Goal: Entertainment & Leisure: Consume media (video, audio)

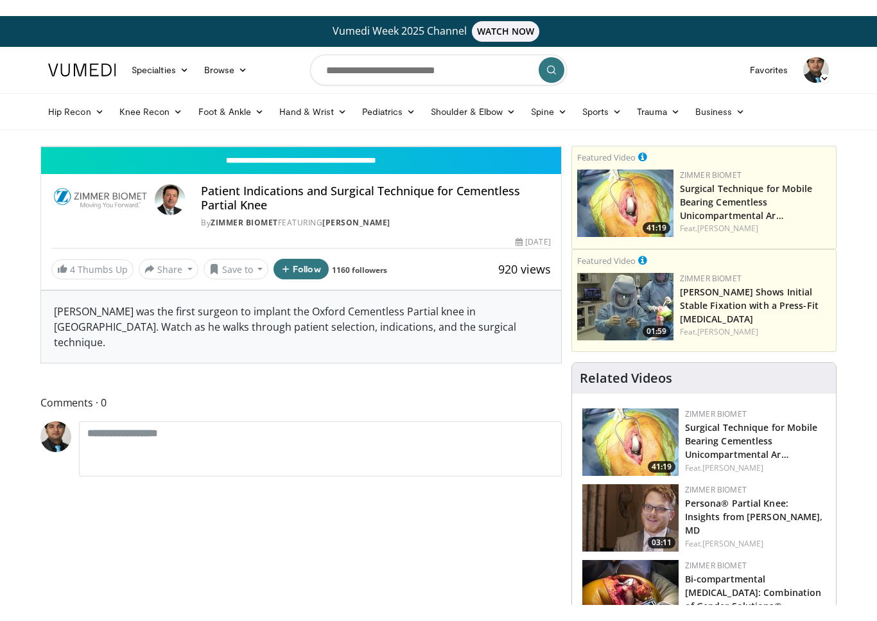
scroll to position [15, 0]
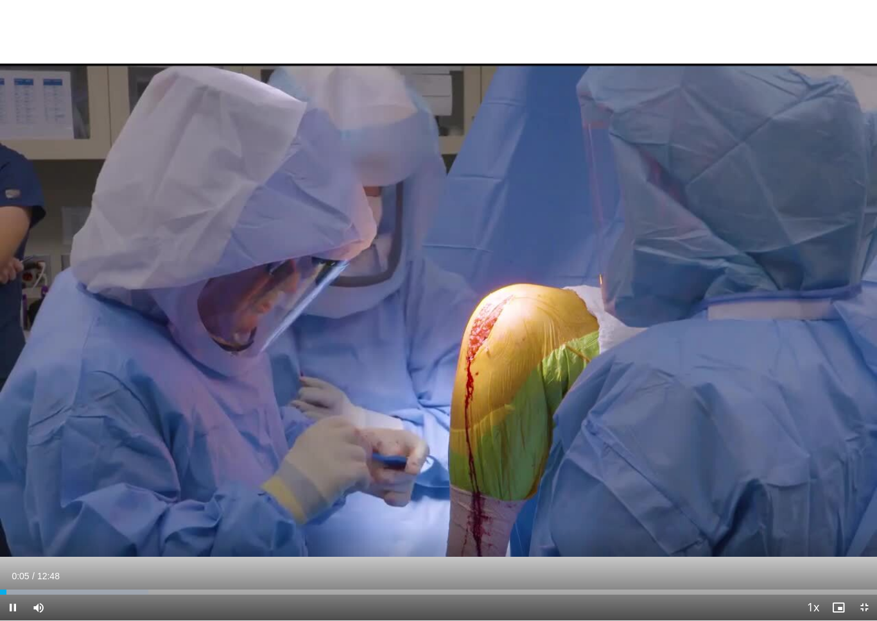
click at [28, 588] on div "Progress Bar" at bounding box center [74, 591] width 148 height 5
click at [62, 588] on div "Progress Bar" at bounding box center [79, 591] width 159 height 5
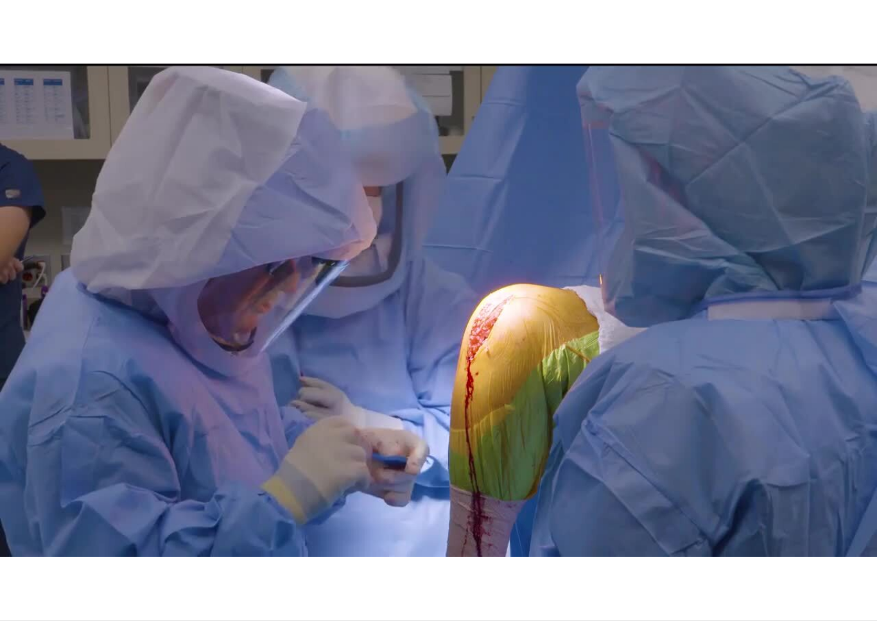
click at [98, 533] on div "10 seconds Tap to unmute" at bounding box center [438, 310] width 877 height 620
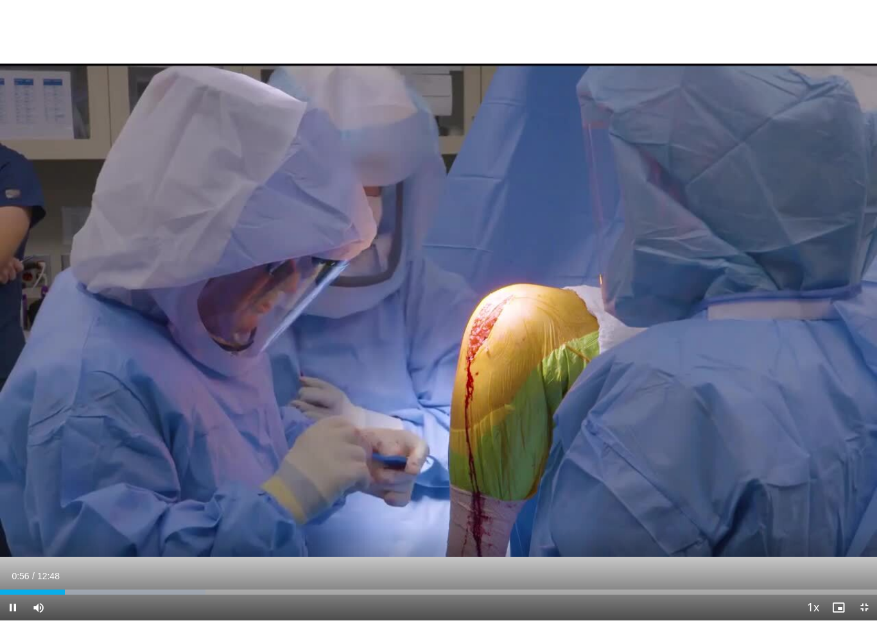
click at [93, 588] on div "Progress Bar" at bounding box center [117, 591] width 175 height 5
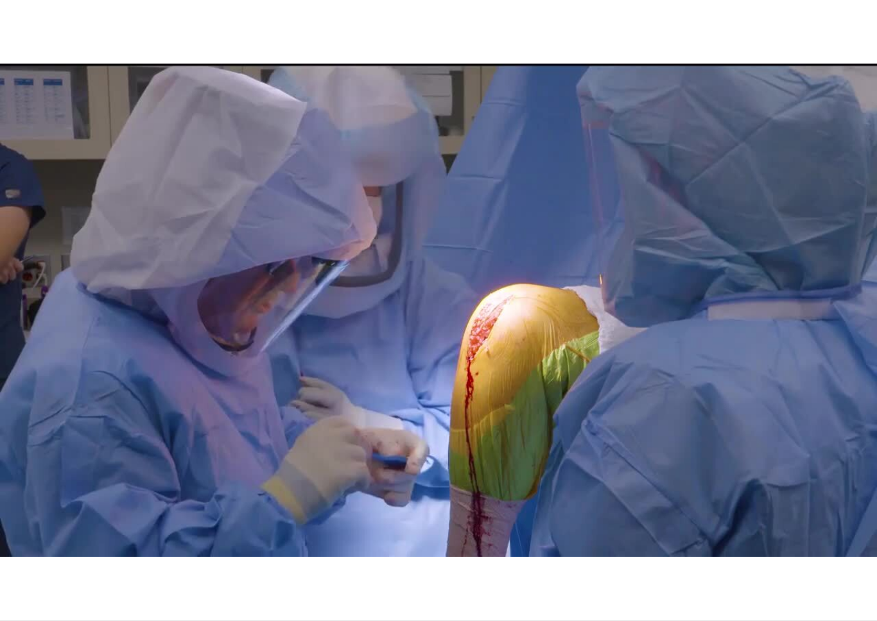
click at [435, 497] on div "10 seconds Tap to unmute" at bounding box center [438, 310] width 877 height 620
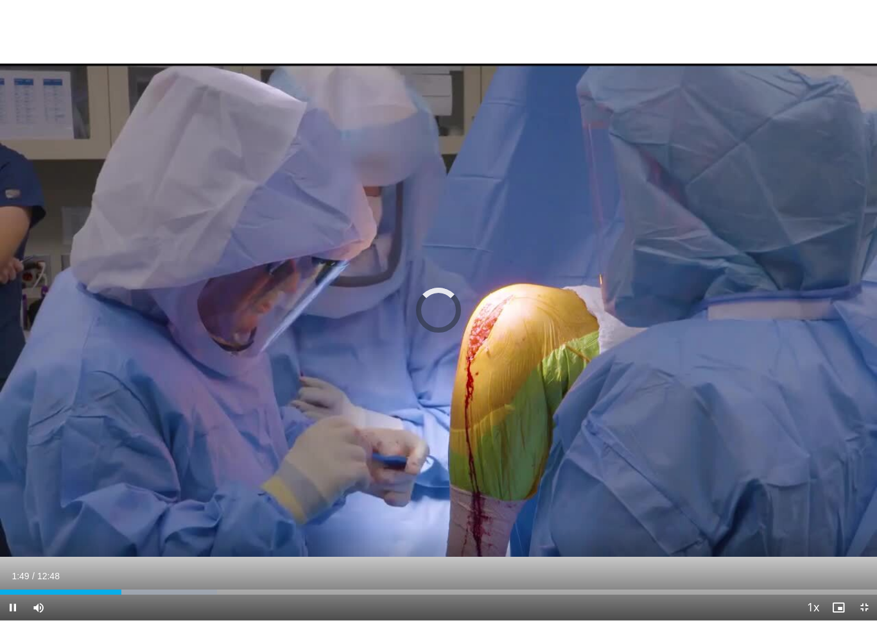
click at [125, 586] on div "Loaded : 24.74%" at bounding box center [438, 588] width 877 height 12
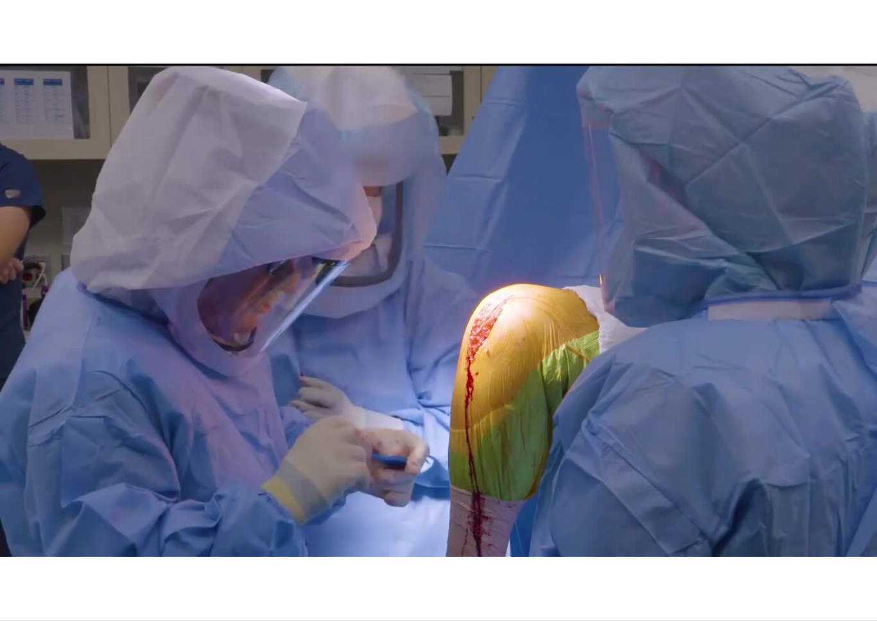
click at [104, 536] on div "10 seconds Tap to unmute" at bounding box center [438, 310] width 877 height 620
click at [83, 467] on div "10 seconds Tap to unmute" at bounding box center [438, 310] width 877 height 620
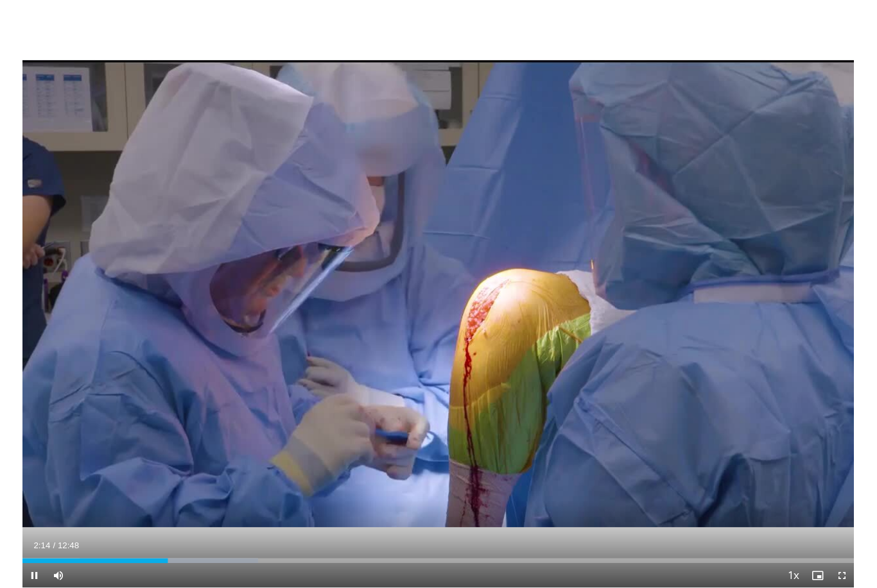
scroll to position [0, 0]
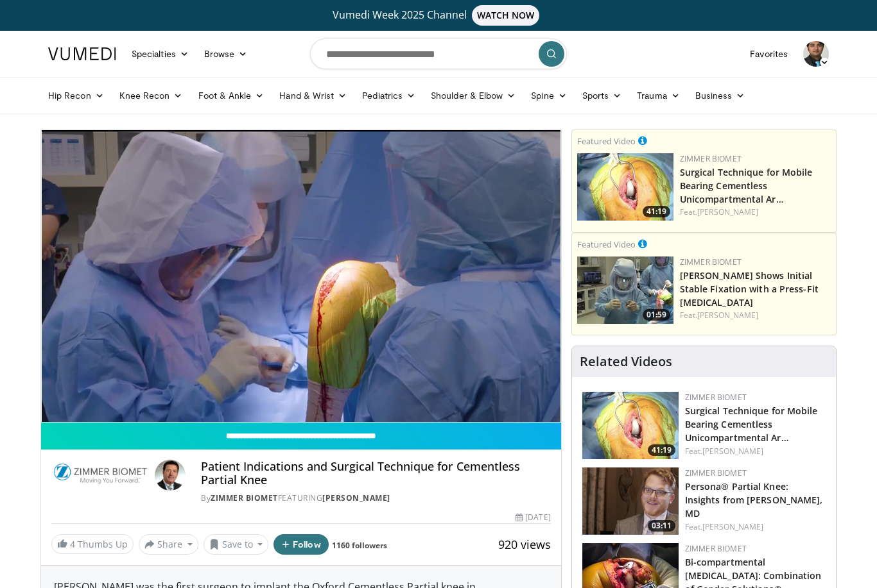
click at [107, 314] on div "10 seconds Tap to unmute" at bounding box center [301, 276] width 520 height 292
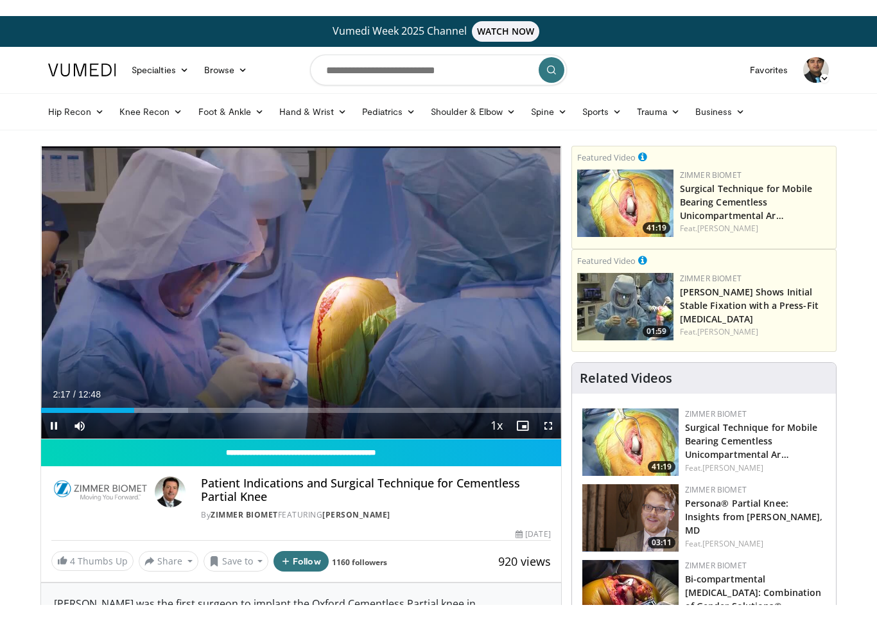
scroll to position [15, 0]
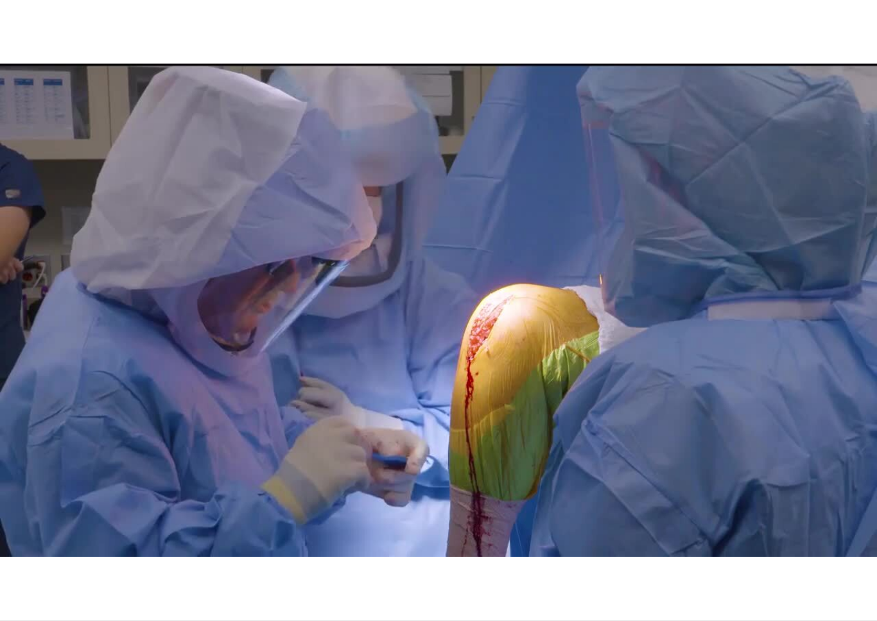
click at [495, 483] on div "10 seconds Tap to unmute" at bounding box center [438, 310] width 877 height 620
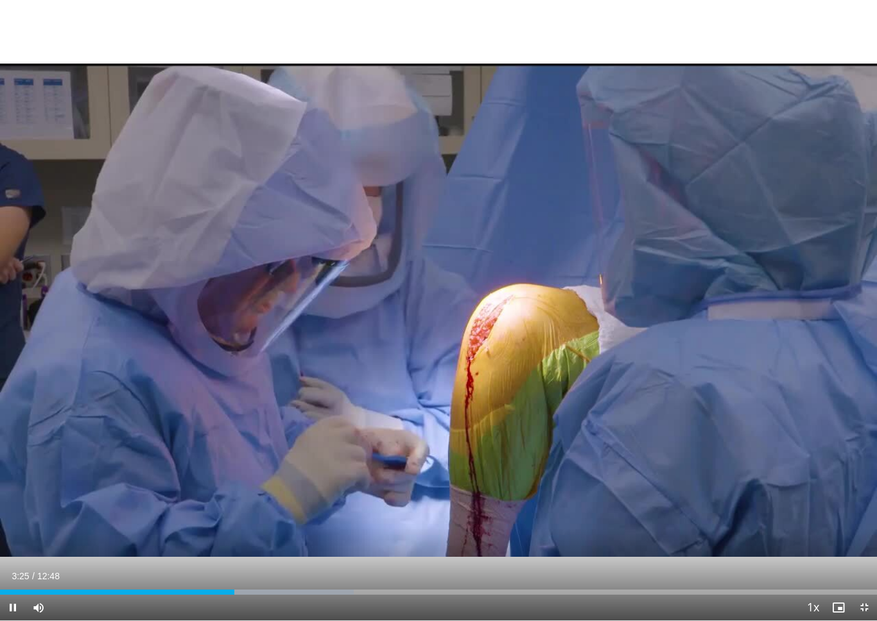
click at [250, 588] on div "Progress Bar" at bounding box center [270, 591] width 167 height 5
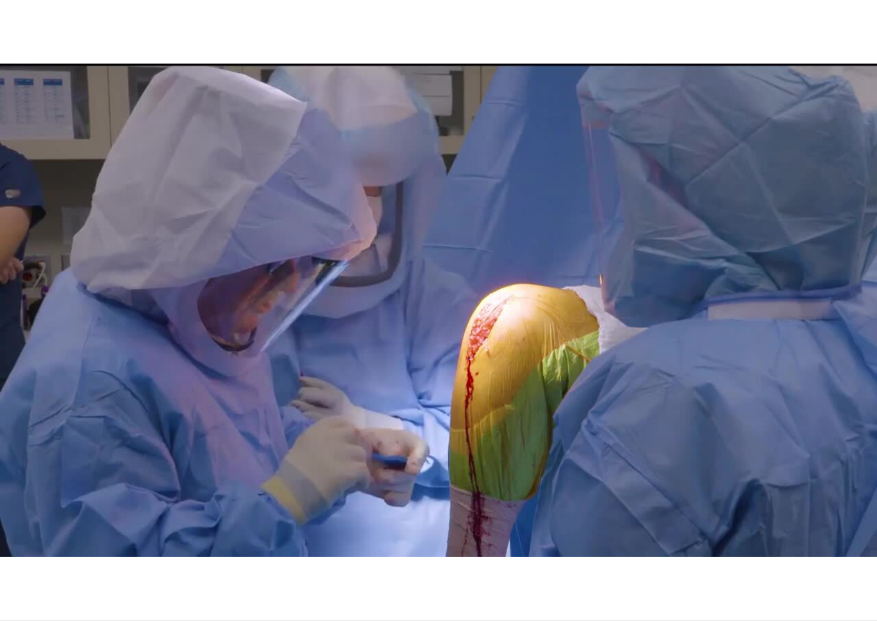
click at [300, 517] on div "10 seconds Tap to unmute" at bounding box center [438, 310] width 877 height 620
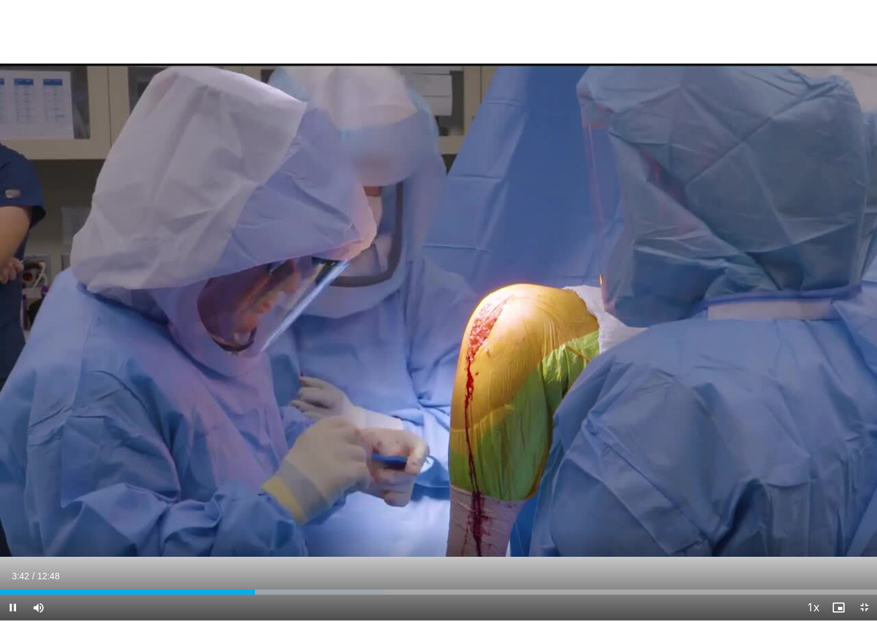
click at [283, 588] on div "Progress Bar" at bounding box center [286, 591] width 196 height 5
click at [320, 588] on div "Progress Bar" at bounding box center [330, 591] width 162 height 5
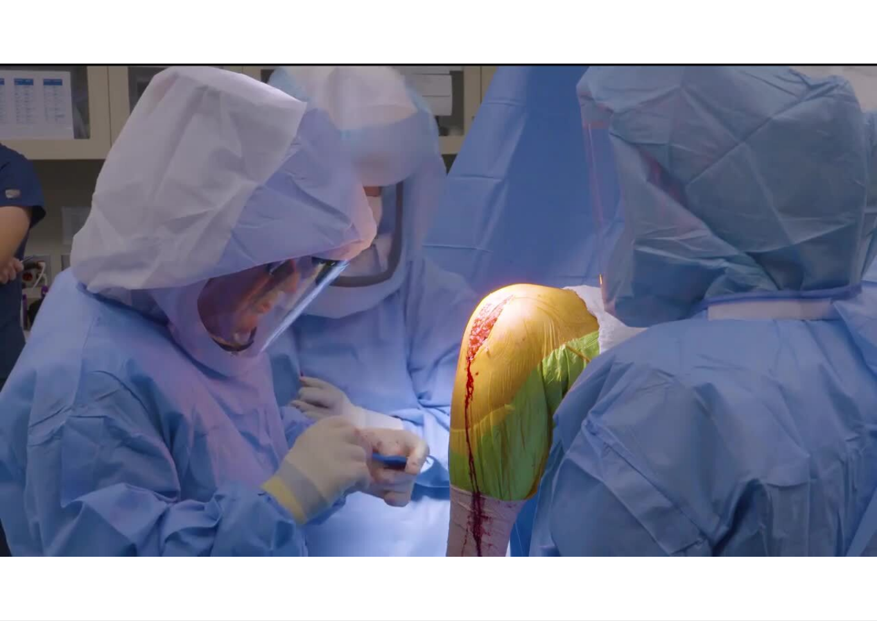
click at [350, 551] on div "10 seconds Tap to unmute" at bounding box center [438, 310] width 877 height 620
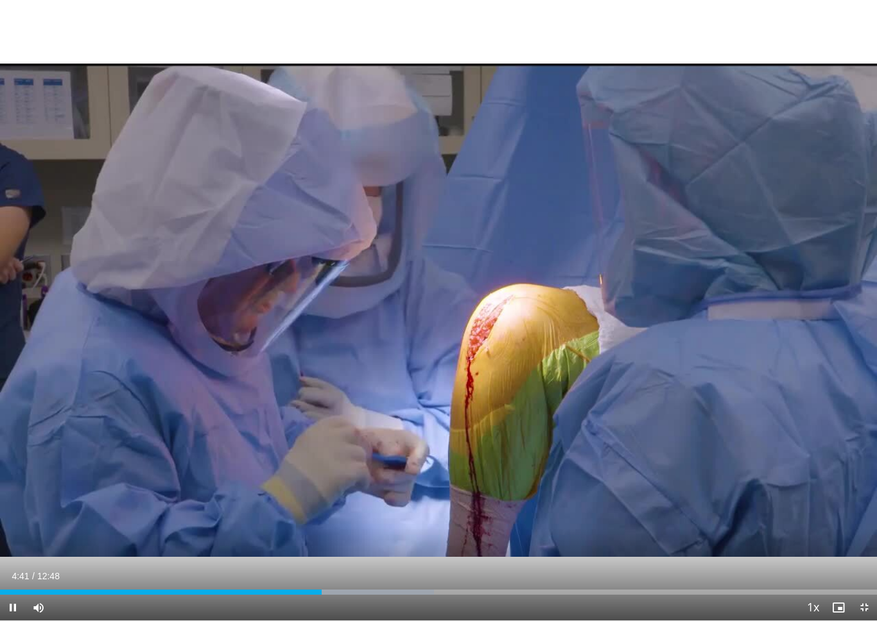
click at [343, 588] on div "Progress Bar" at bounding box center [360, 591] width 148 height 5
click at [373, 588] on div "Progress Bar" at bounding box center [382, 591] width 193 height 5
click at [387, 586] on div "Loaded : 56.01%" at bounding box center [438, 588] width 877 height 12
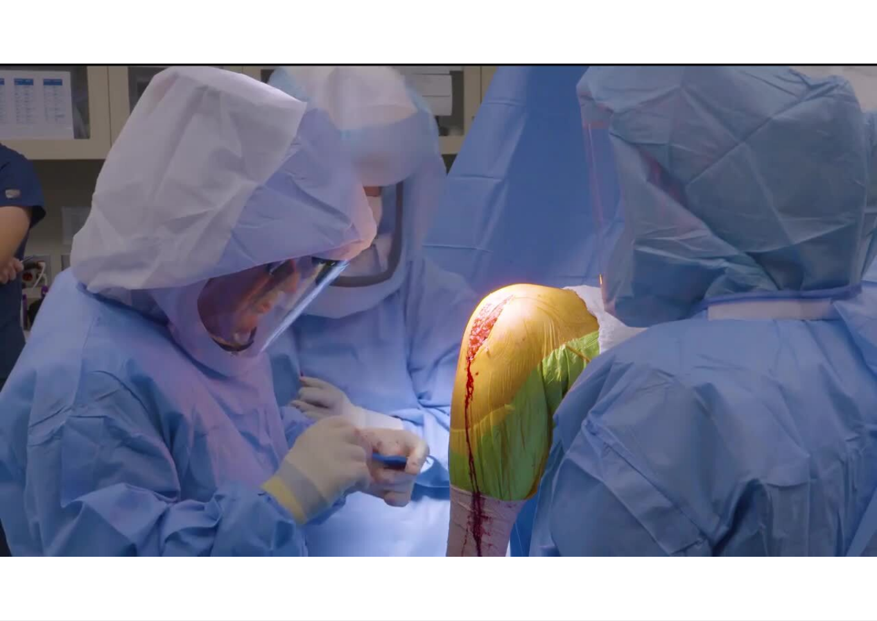
click at [447, 513] on div "10 seconds Tap to unmute" at bounding box center [438, 310] width 877 height 620
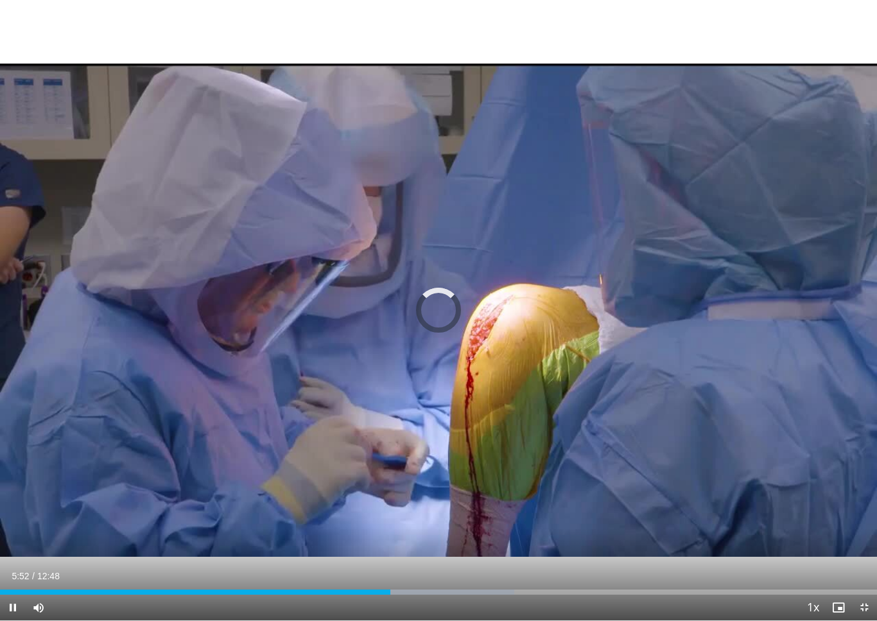
click at [404, 588] on div "Progress Bar" at bounding box center [433, 591] width 160 height 5
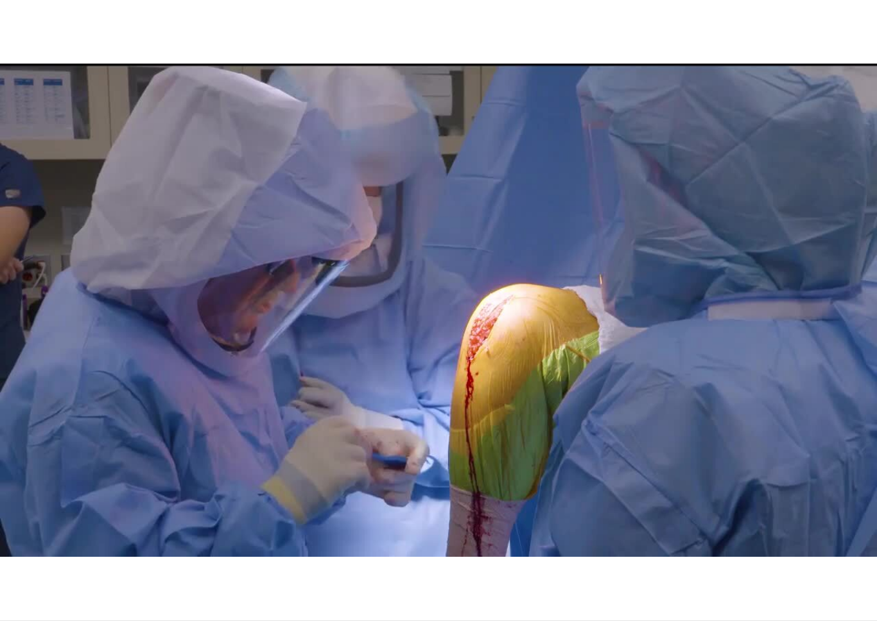
click at [444, 516] on div "10 seconds Tap to unmute" at bounding box center [438, 310] width 877 height 620
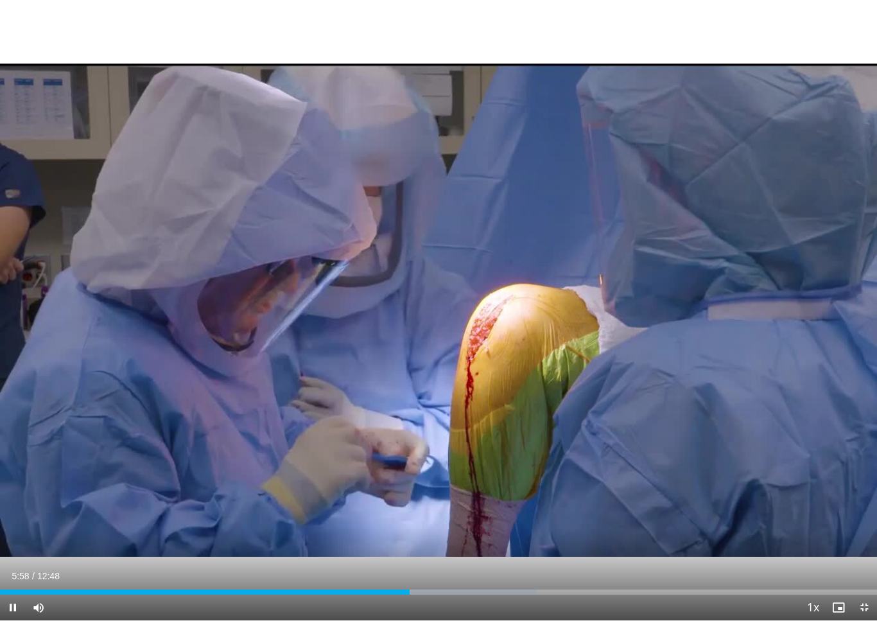
click at [456, 526] on div "10 seconds Tap to unmute" at bounding box center [438, 310] width 877 height 620
click at [448, 536] on div "10 seconds Tap to unmute" at bounding box center [438, 310] width 877 height 620
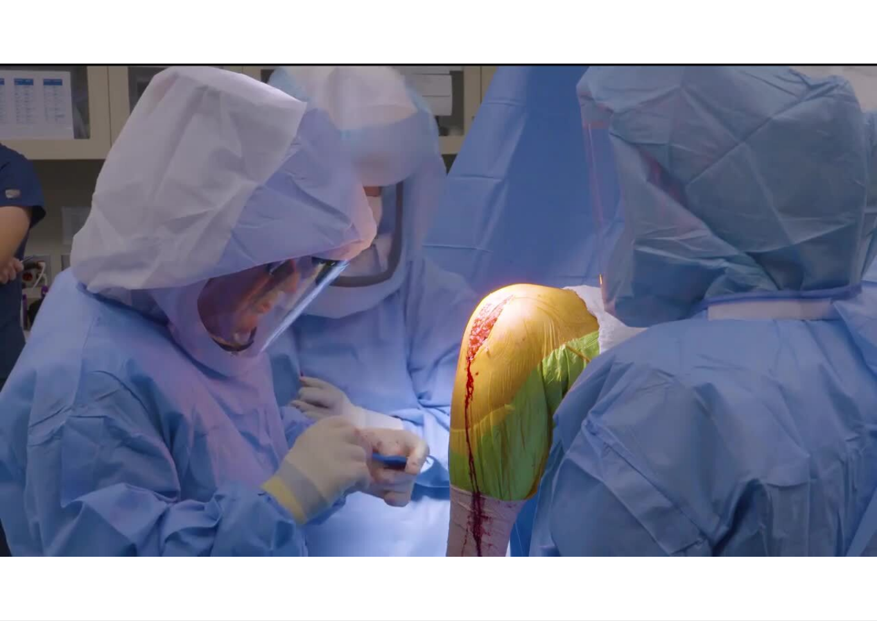
click at [445, 545] on div "10 seconds Tap to unmute" at bounding box center [438, 310] width 877 height 620
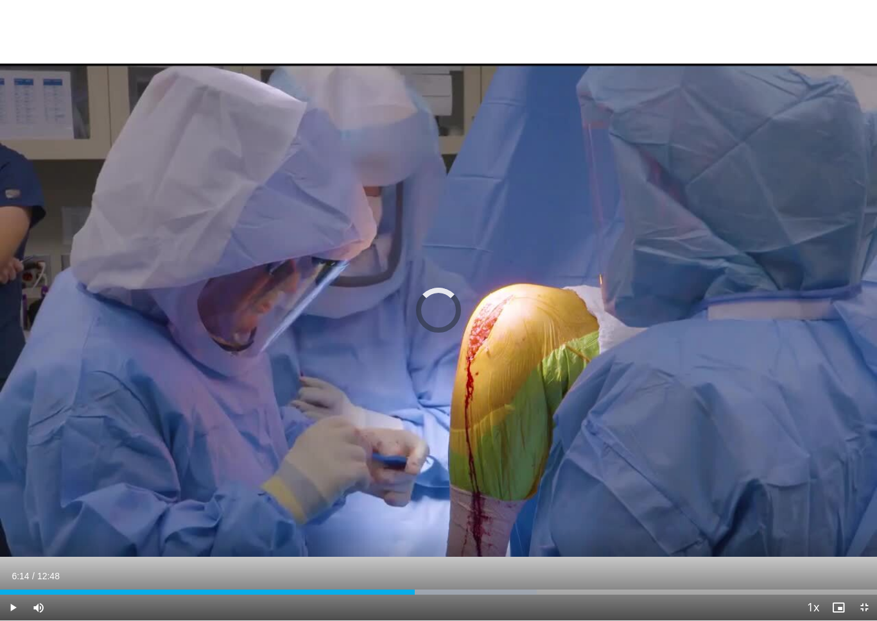
click at [427, 588] on div "Progress Bar" at bounding box center [445, 591] width 184 height 5
click at [452, 588] on div "Progress Bar" at bounding box center [463, 591] width 183 height 5
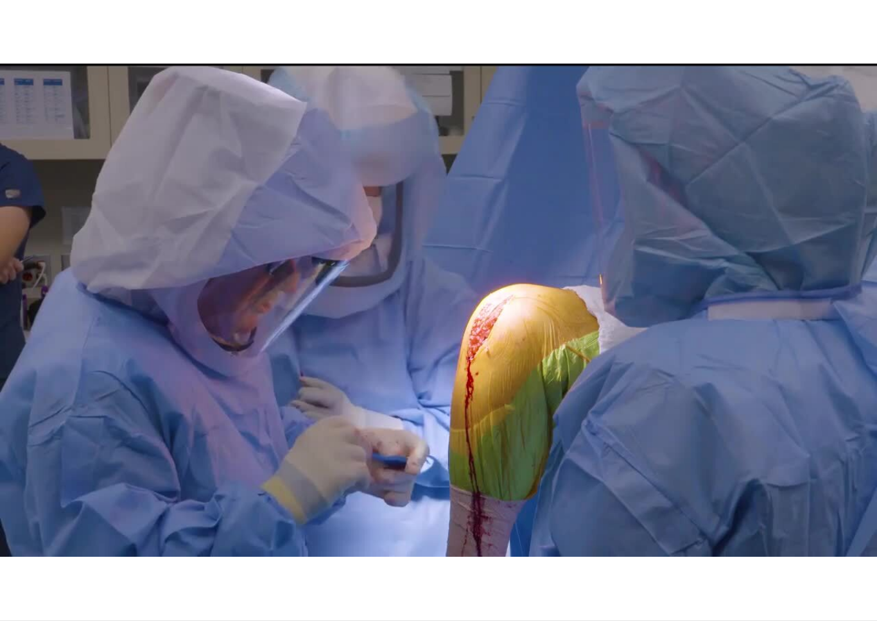
click at [471, 544] on div "10 seconds Tap to unmute" at bounding box center [438, 310] width 877 height 620
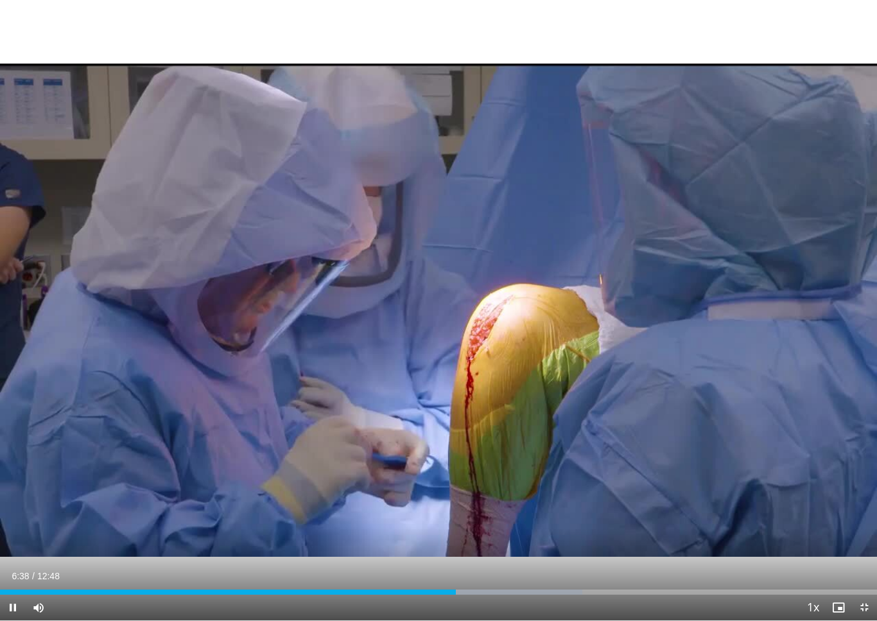
click at [467, 588] on div "Progress Bar" at bounding box center [500, 591] width 164 height 5
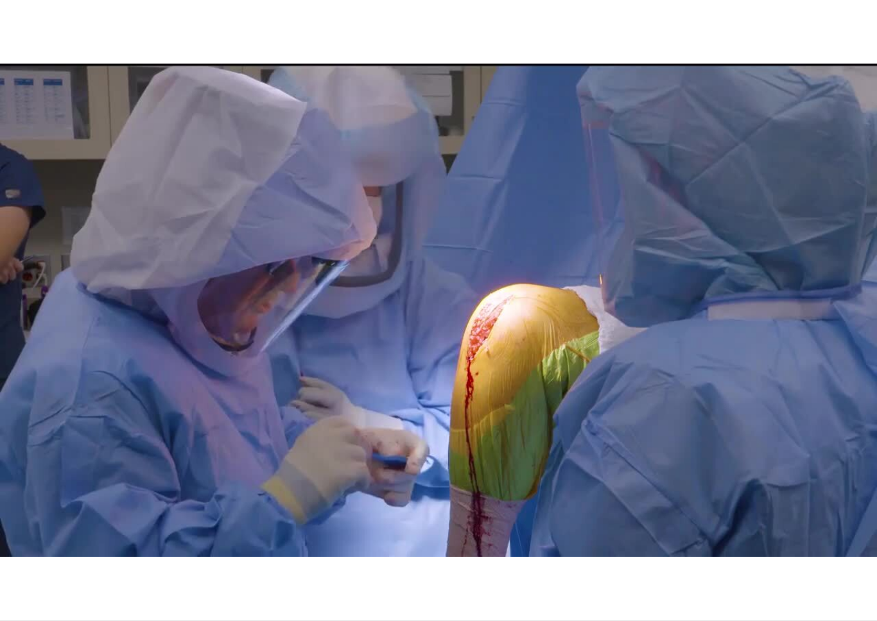
click at [478, 588] on div "Progress Bar" at bounding box center [514, 617] width 191 height 5
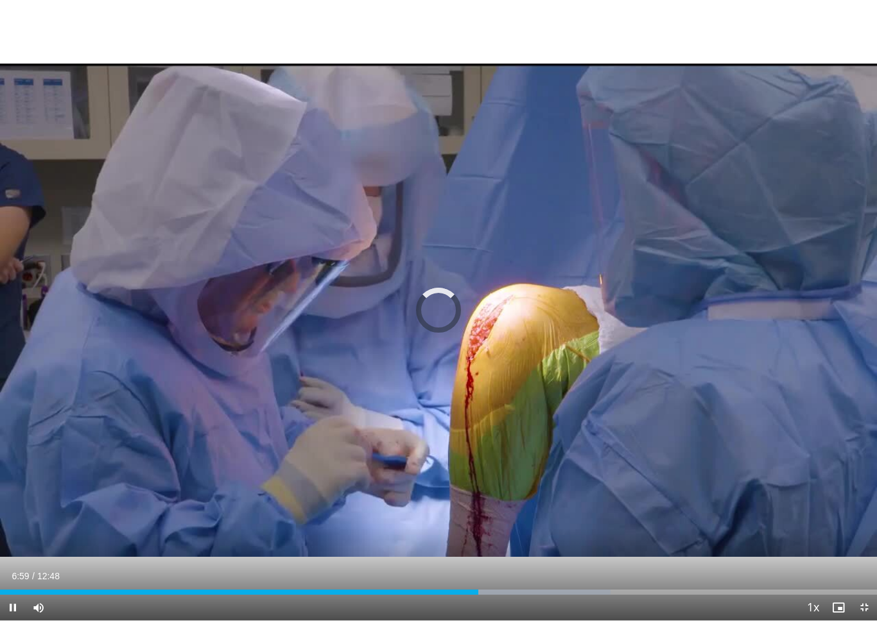
click at [493, 588] on div "Progress Bar" at bounding box center [514, 591] width 191 height 5
click at [523, 588] on div "Progress Bar" at bounding box center [531, 591] width 194 height 5
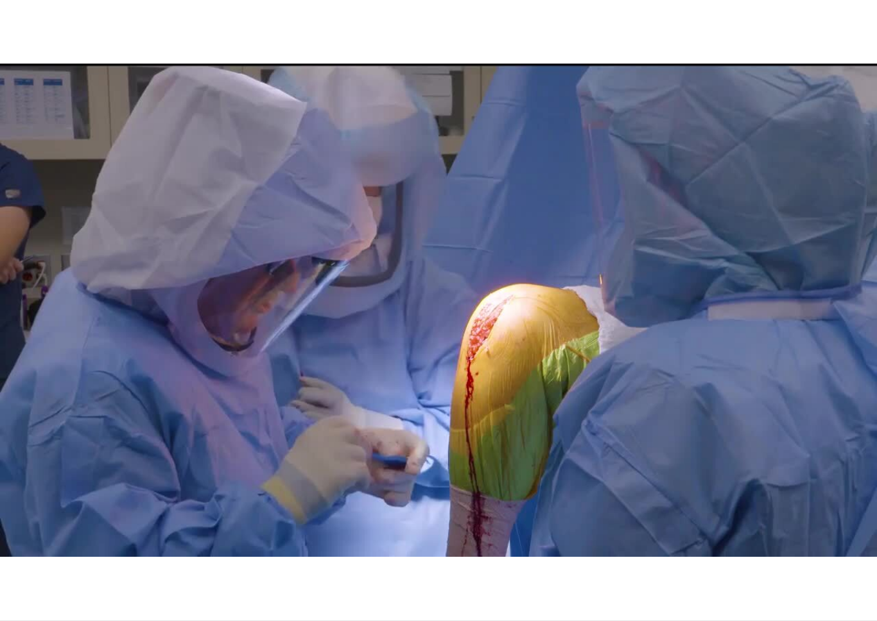
click at [551, 588] on div "Current Time 7:40 / Duration 12:48" at bounding box center [438, 602] width 877 height 12
click at [555, 588] on div "Current Time 7:40 / Duration 12:48 Pause Skip Backward Skip Forward Mute Loaded…" at bounding box center [438, 633] width 877 height 26
click at [550, 588] on div "Current Time 7:41 / Duration 12:48 Pause Skip Backward Skip Forward Mute Loaded…" at bounding box center [438, 633] width 877 height 26
click at [544, 588] on div "Current Time 7:42 / Duration 12:48 Pause Skip Backward Skip Forward Mute Loaded…" at bounding box center [438, 633] width 877 height 26
click at [631, 436] on div "10 seconds Tap to unmute" at bounding box center [438, 310] width 877 height 620
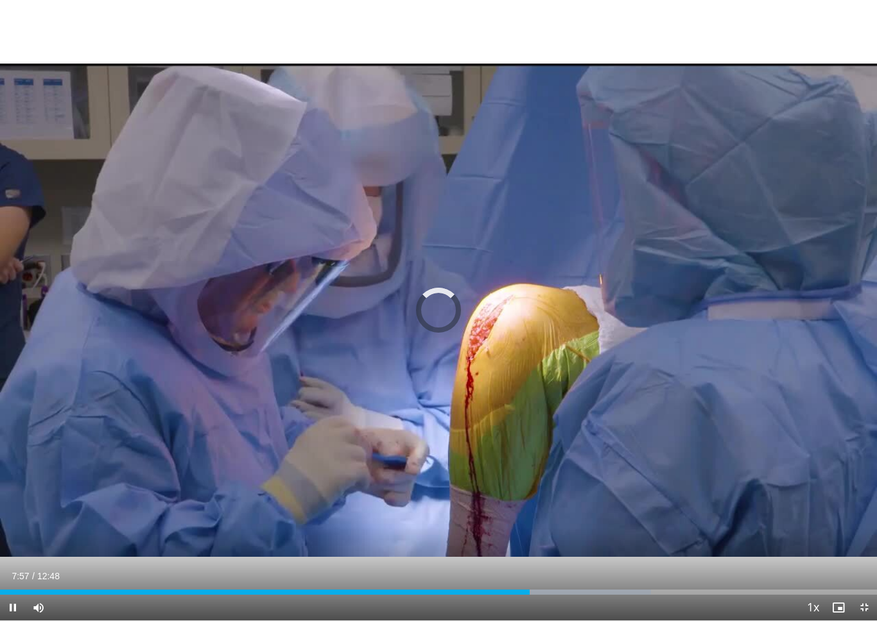
click at [545, 588] on div "Progress Bar" at bounding box center [570, 591] width 162 height 5
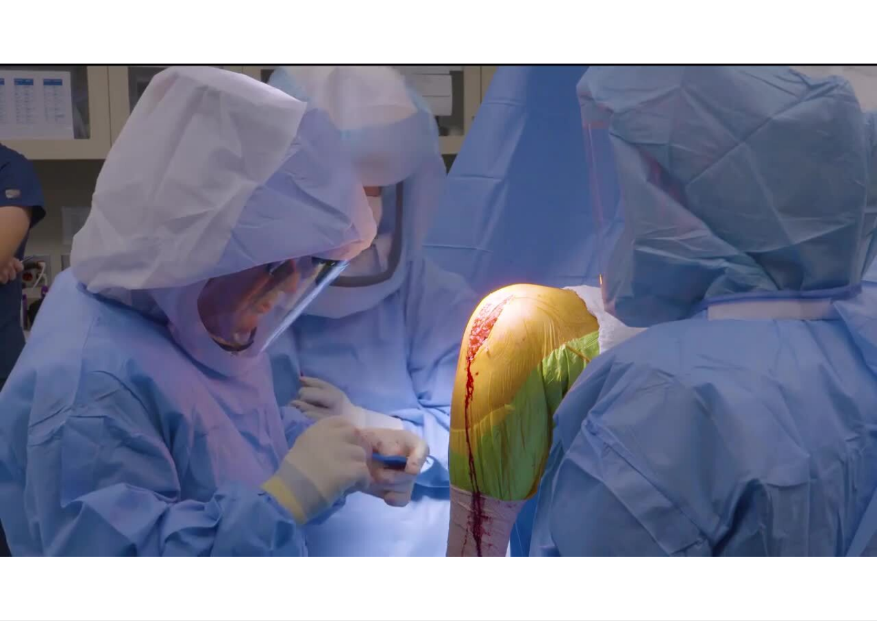
click at [589, 525] on div "10 seconds Tap to unmute" at bounding box center [438, 310] width 877 height 620
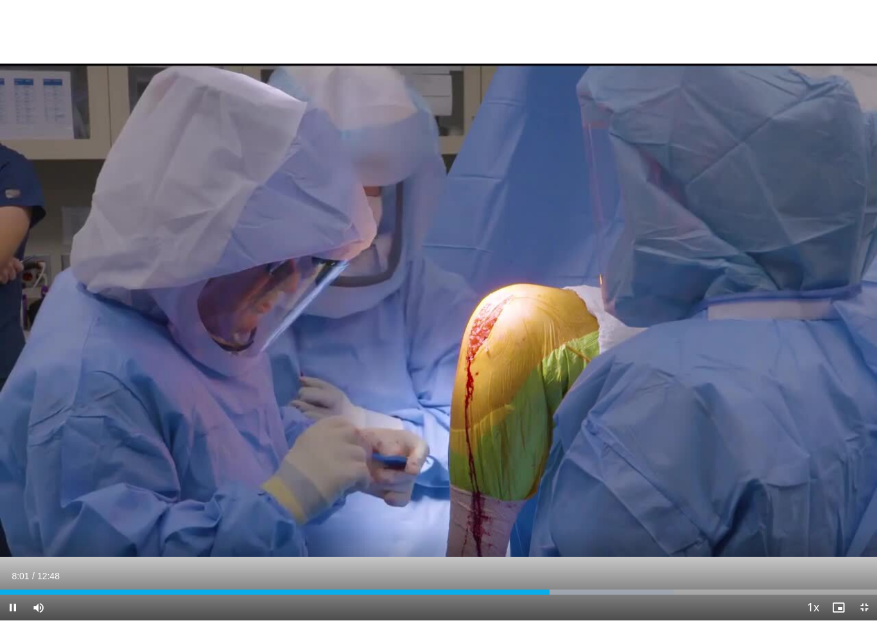
click at [575, 588] on div "Progress Bar" at bounding box center [582, 591] width 184 height 5
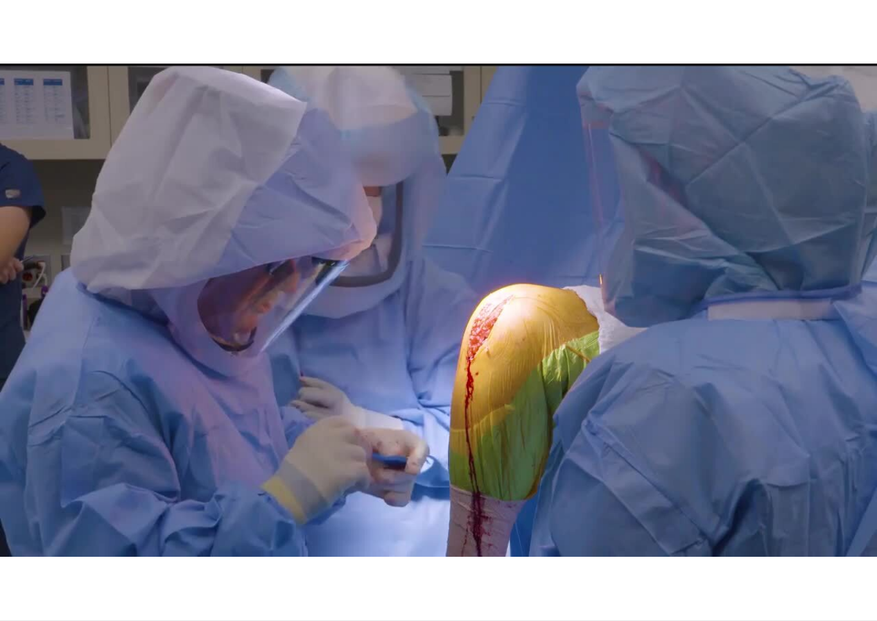
click at [604, 485] on div "10 seconds Tap to unmute" at bounding box center [438, 310] width 877 height 620
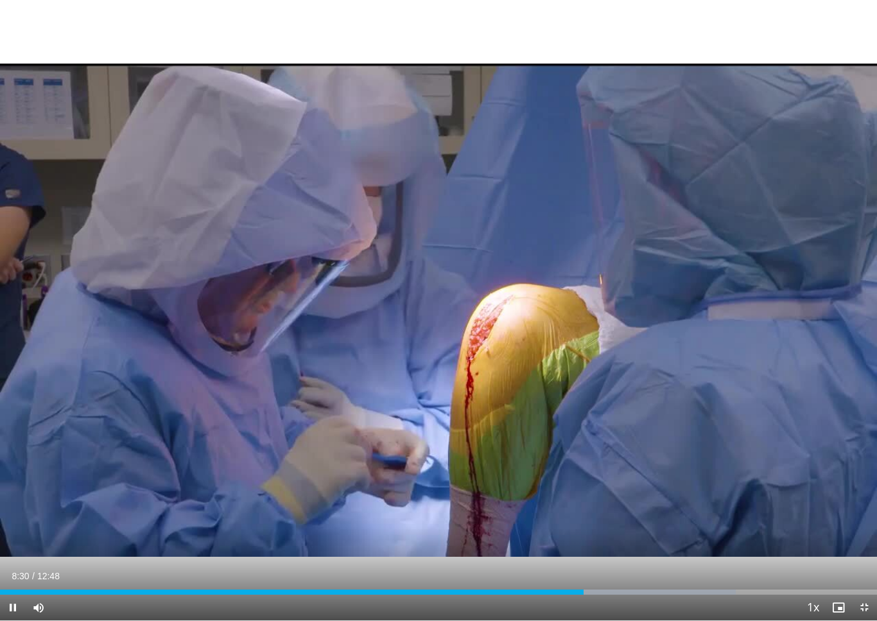
click at [598, 588] on div "Progress Bar" at bounding box center [639, 591] width 193 height 5
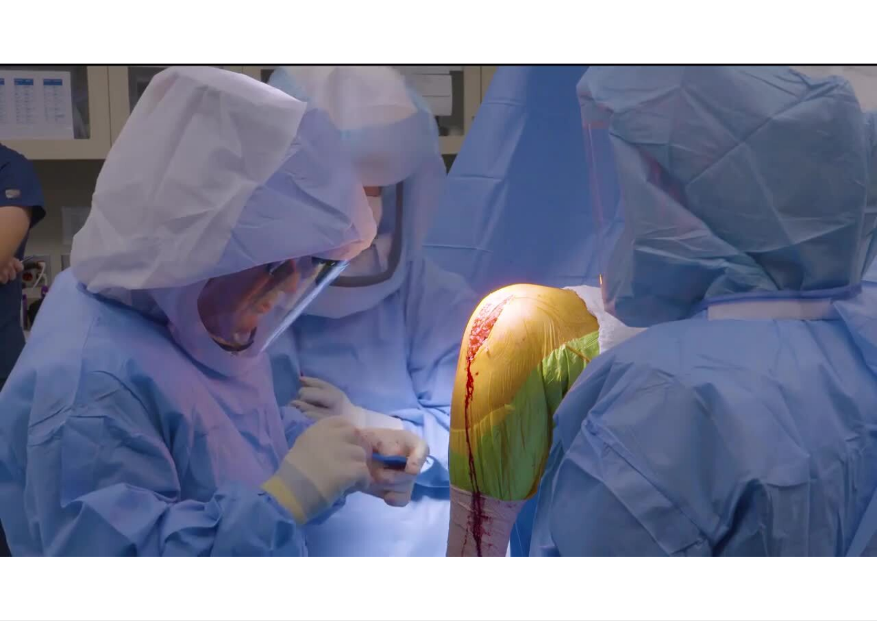
click at [643, 483] on div "10 seconds Tap to unmute" at bounding box center [438, 310] width 877 height 620
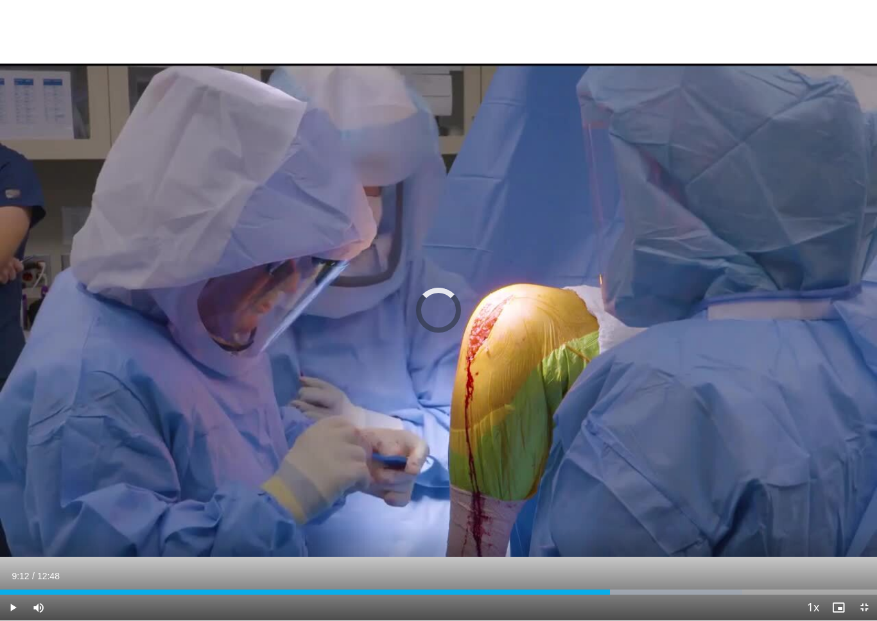
click at [610, 588] on div "Progress Bar" at bounding box center [305, 591] width 610 height 5
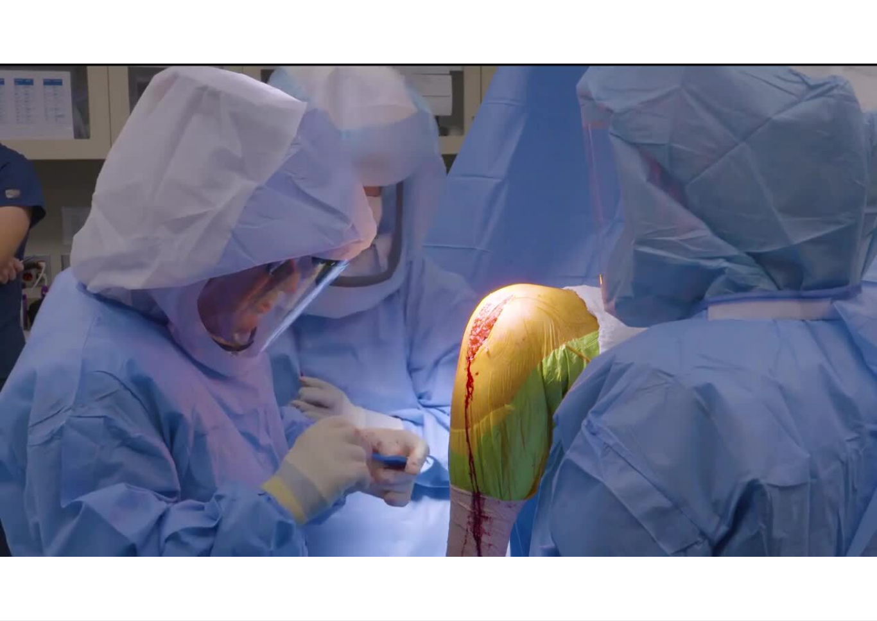
click at [644, 559] on div "10 seconds Tap to unmute" at bounding box center [438, 310] width 877 height 620
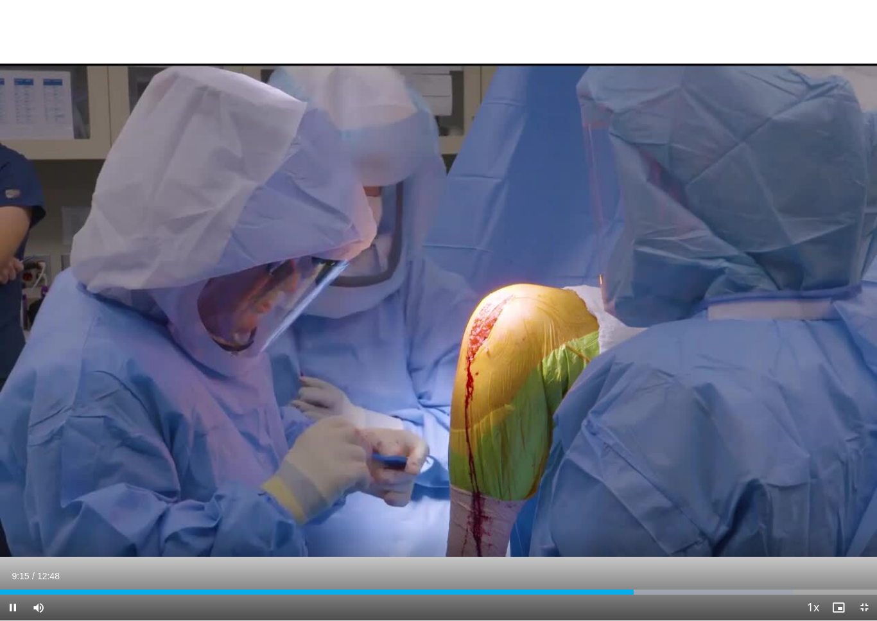
click at [647, 588] on div "Progress Bar" at bounding box center [695, 591] width 194 height 5
click at [677, 587] on div "Loaded : 90.39%" at bounding box center [438, 588] width 877 height 12
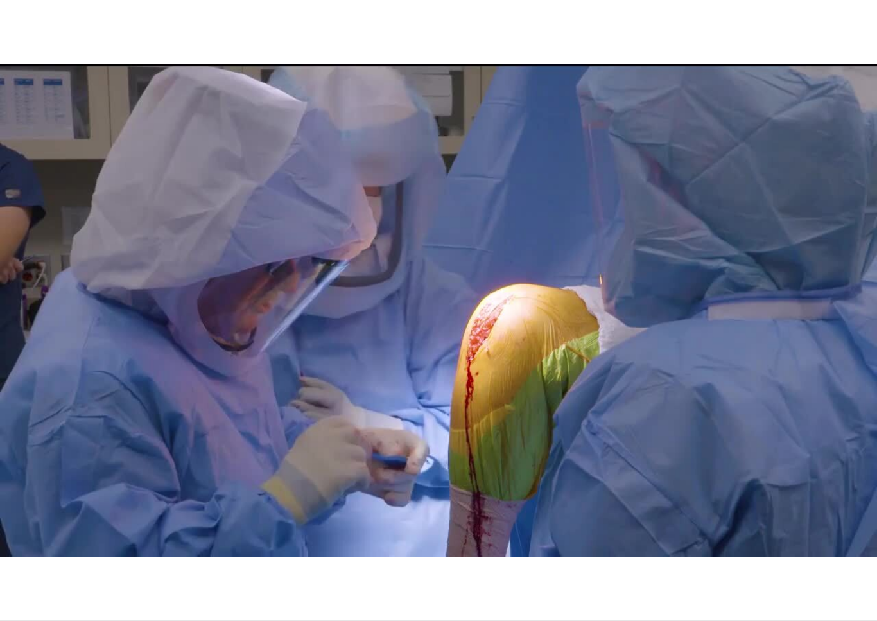
click at [757, 510] on div "10 seconds Tap to unmute" at bounding box center [438, 310] width 877 height 620
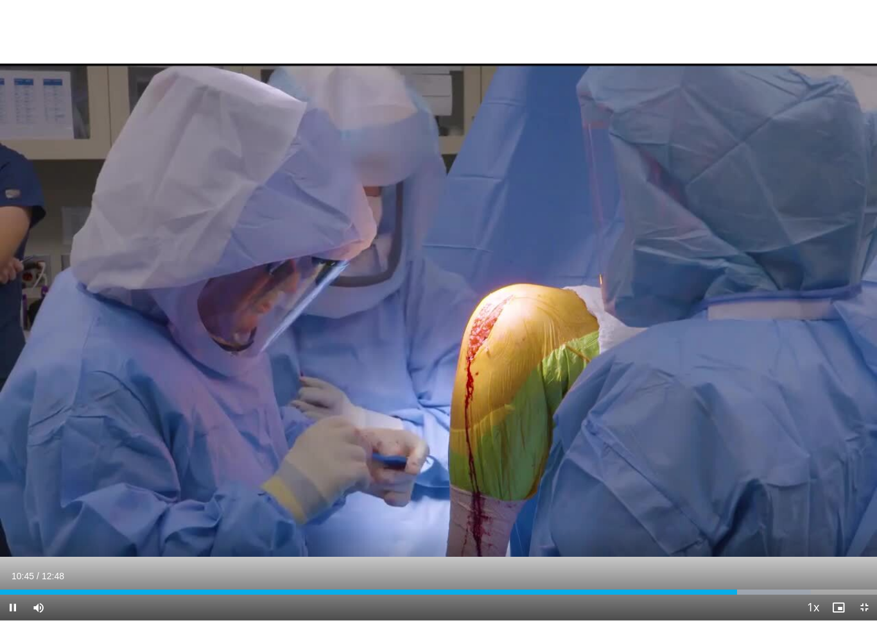
click at [744, 588] on div "Progress Bar" at bounding box center [726, 591] width 167 height 5
click at [766, 588] on div "Progress Bar" at bounding box center [739, 591] width 190 height 5
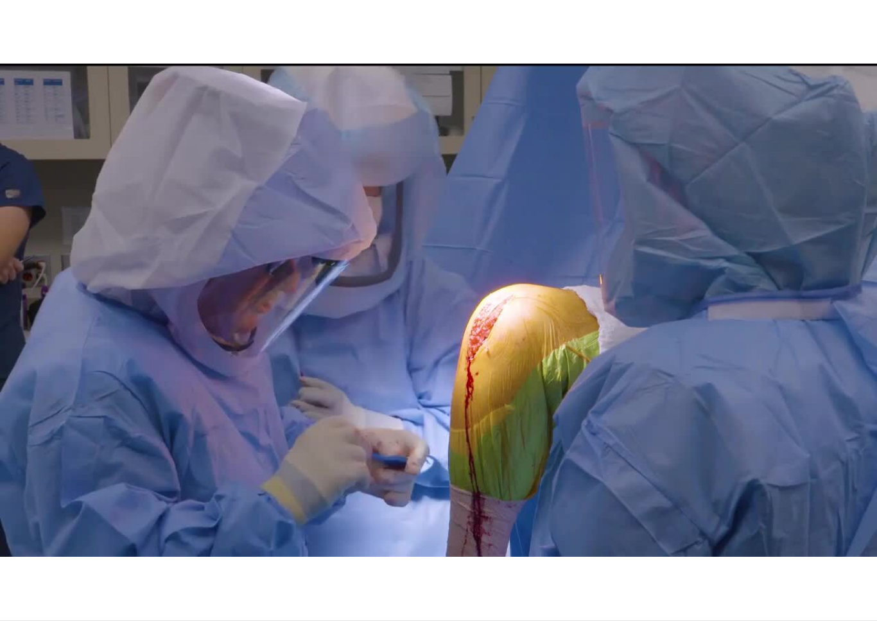
click at [792, 538] on div "10 seconds Tap to unmute" at bounding box center [438, 310] width 877 height 620
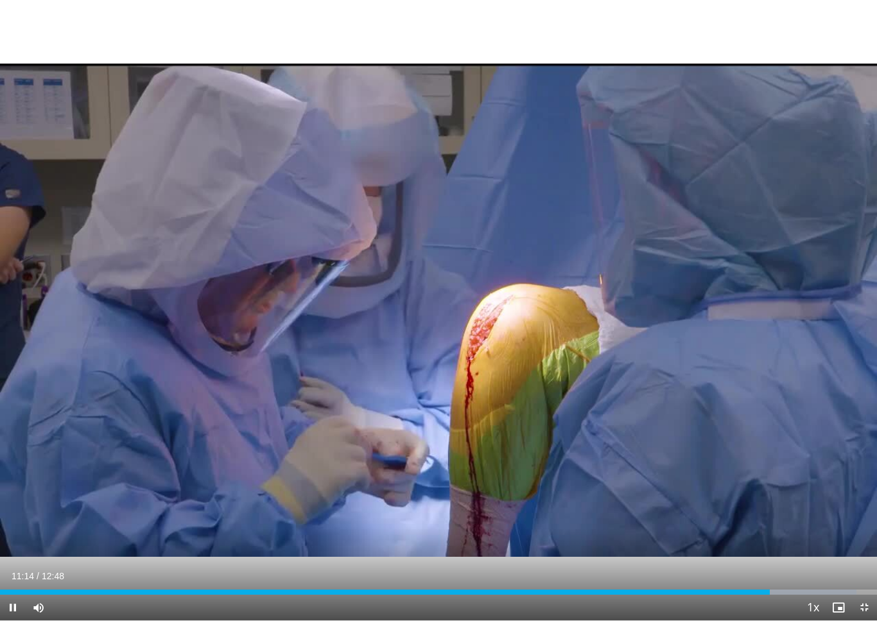
click at [792, 588] on div "Progress Bar" at bounding box center [784, 591] width 144 height 5
click at [809, 588] on div "Progress Bar" at bounding box center [801, 591] width 150 height 5
click at [839, 588] on div "Progress Bar" at bounding box center [801, 591] width 150 height 5
click at [73, 588] on div "Progress Bar" at bounding box center [421, 591] width 843 height 5
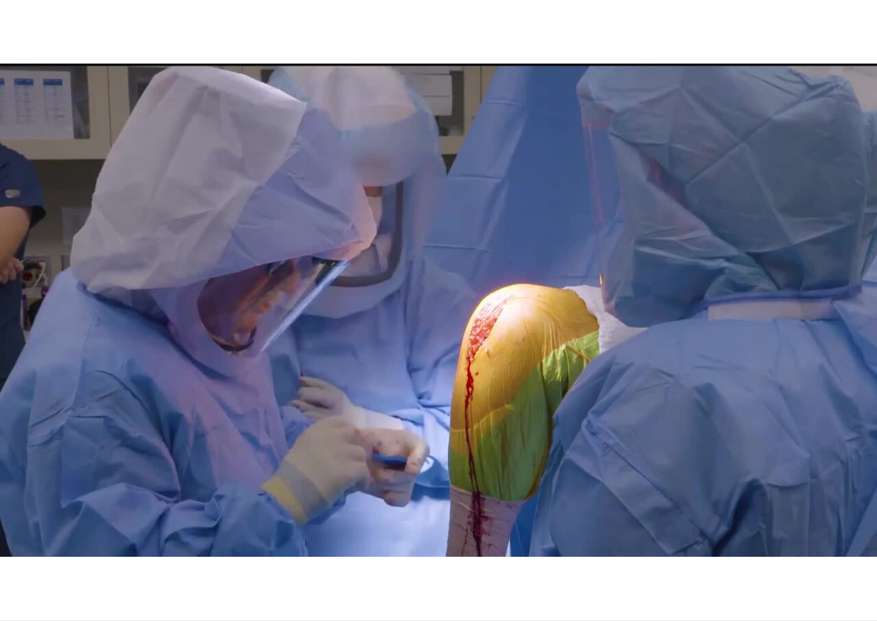
click at [81, 588] on div "Loaded : 9.11%" at bounding box center [438, 617] width 877 height 5
click at [379, 499] on div "10 seconds Tap to unmute" at bounding box center [438, 310] width 877 height 620
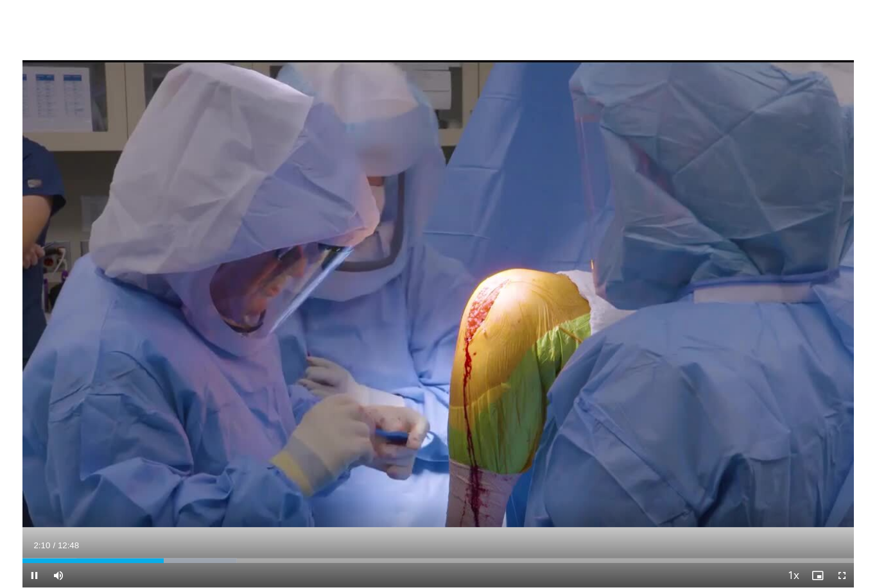
scroll to position [0, 0]
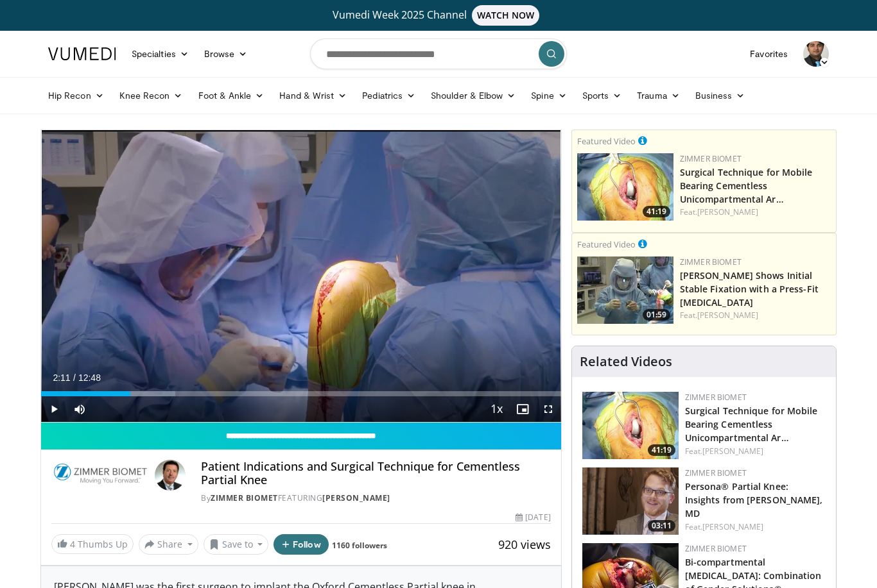
click at [771, 175] on link "Surgical Technique for Mobile Bearing Cementless Unicompartmental Ar…" at bounding box center [746, 185] width 133 height 39
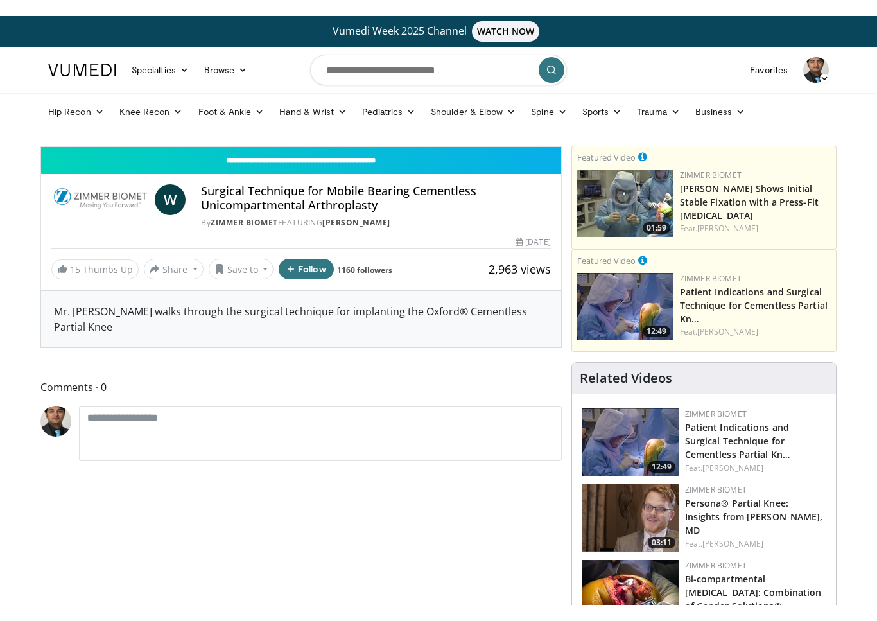
scroll to position [15, 0]
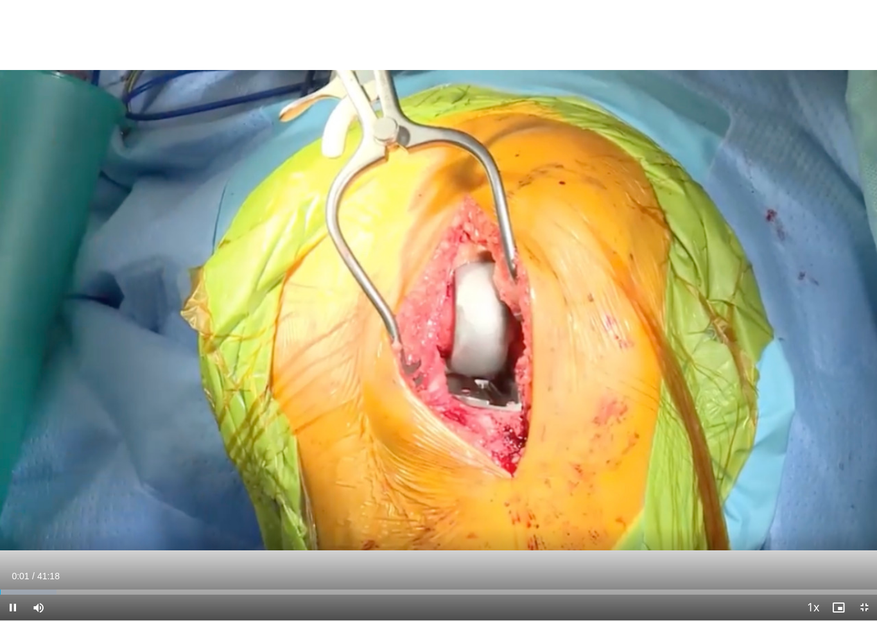
click at [1, 588] on div "Progress Bar" at bounding box center [0, 591] width 1 height 5
click at [87, 524] on div "10 seconds Tap to unmute" at bounding box center [438, 310] width 877 height 620
click at [37, 588] on div "Progress Bar" at bounding box center [46, 591] width 92 height 5
click at [73, 584] on div "Loaded : 13.72%" at bounding box center [438, 588] width 877 height 12
click at [567, 425] on div "10 seconds Tap to unmute" at bounding box center [438, 310] width 877 height 620
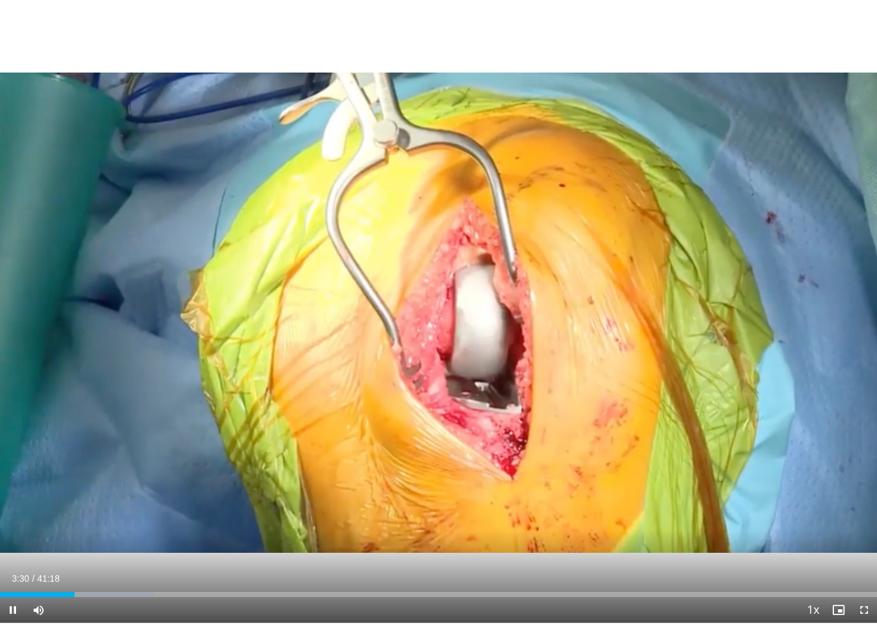
scroll to position [0, 0]
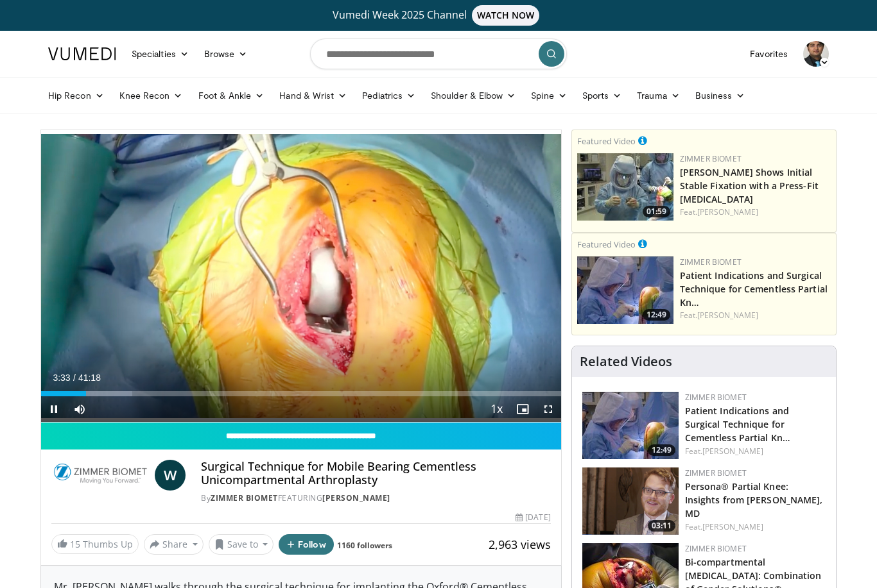
click at [510, 336] on div "10 seconds Tap to unmute" at bounding box center [301, 276] width 520 height 292
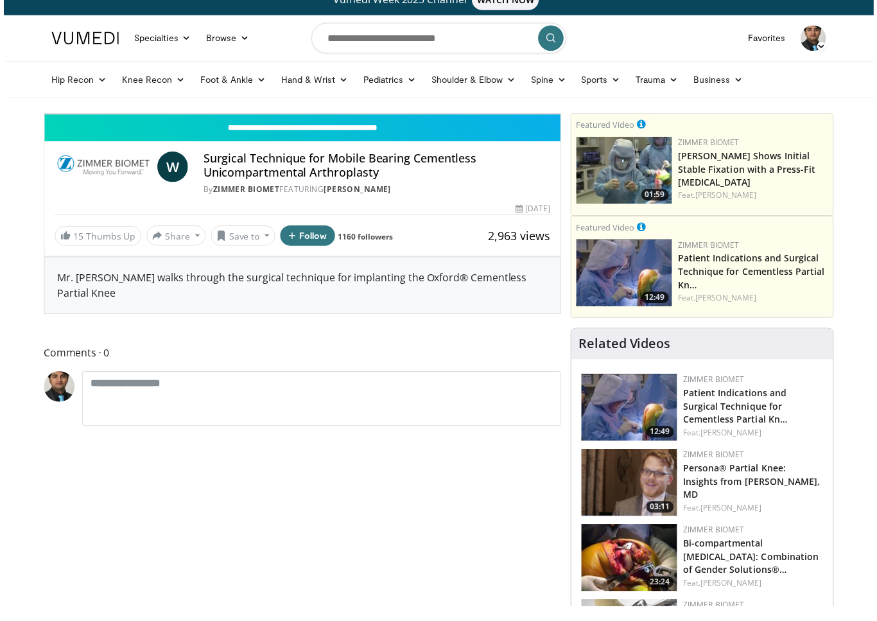
scroll to position [15, 0]
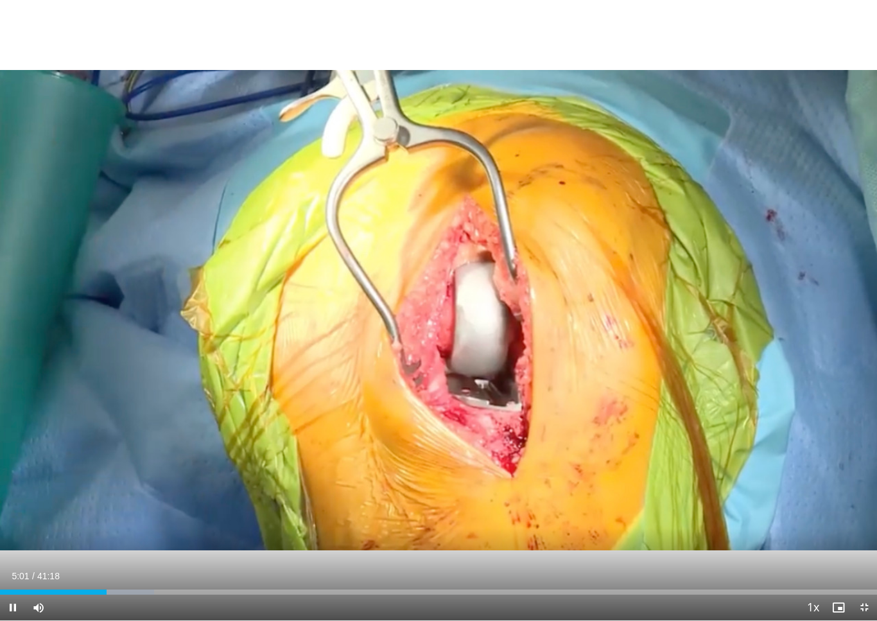
click at [116, 588] on div "Progress Bar" at bounding box center [108, 591] width 91 height 5
click at [143, 536] on div "10 seconds Tap to unmute" at bounding box center [438, 310] width 877 height 620
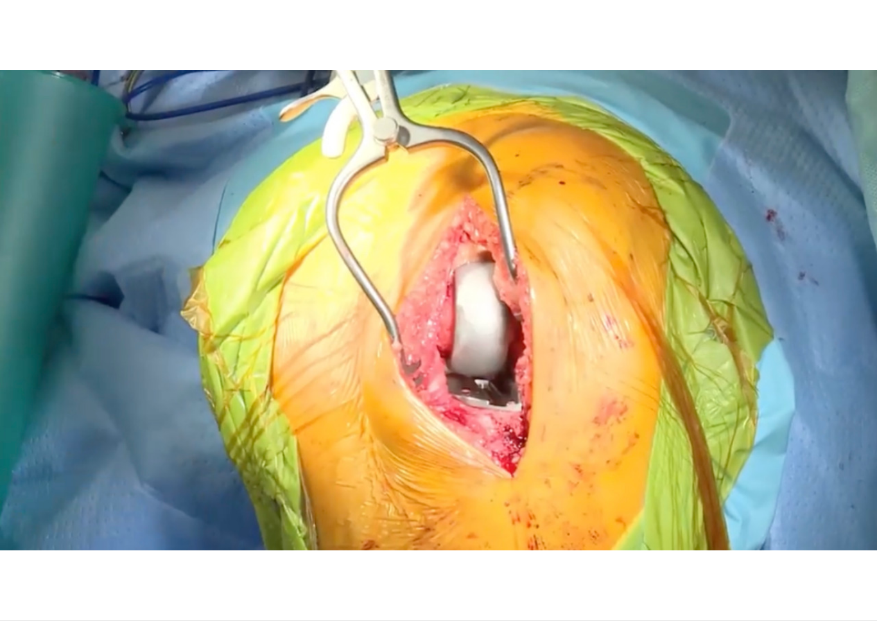
click at [524, 454] on div "10 seconds Tap to unmute" at bounding box center [438, 310] width 877 height 620
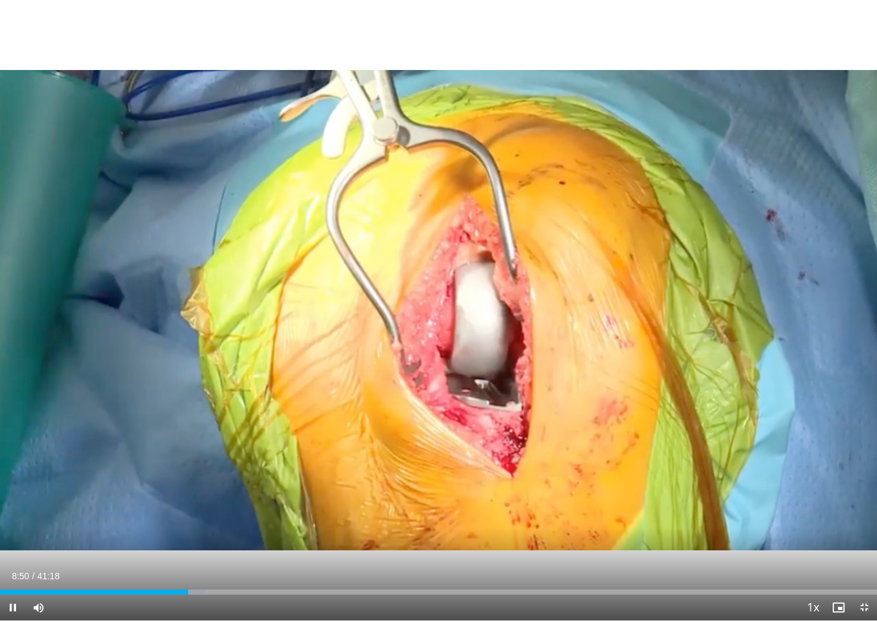
click at [195, 588] on div "Progress Bar" at bounding box center [156, 591] width 99 height 5
click at [216, 584] on div "Loaded : 25.42%" at bounding box center [438, 588] width 877 height 12
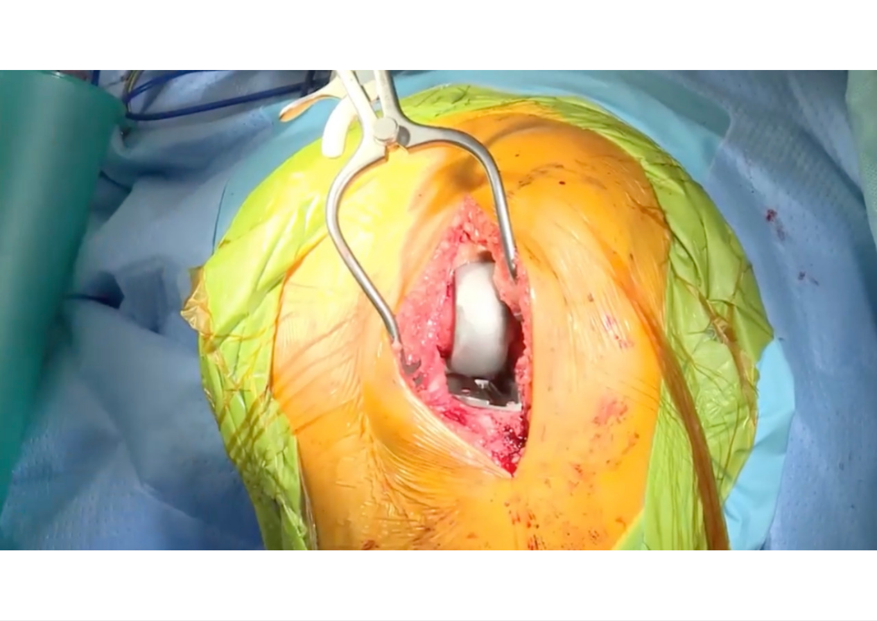
click at [289, 476] on div "10 seconds Tap to unmute" at bounding box center [438, 310] width 877 height 620
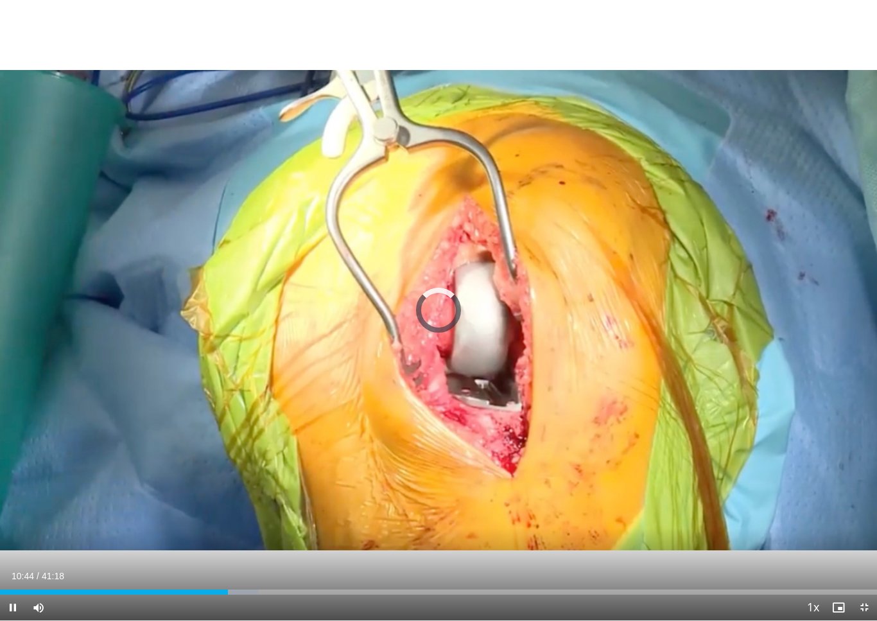
click at [228, 588] on div "Progress Bar" at bounding box center [114, 591] width 228 height 5
click at [255, 588] on div "Progress Bar" at bounding box center [238, 591] width 90 height 5
click at [272, 588] on div "Progress Bar" at bounding box center [294, 591] width 98 height 5
click at [386, 468] on div "10 seconds Tap to unmute" at bounding box center [438, 310] width 877 height 620
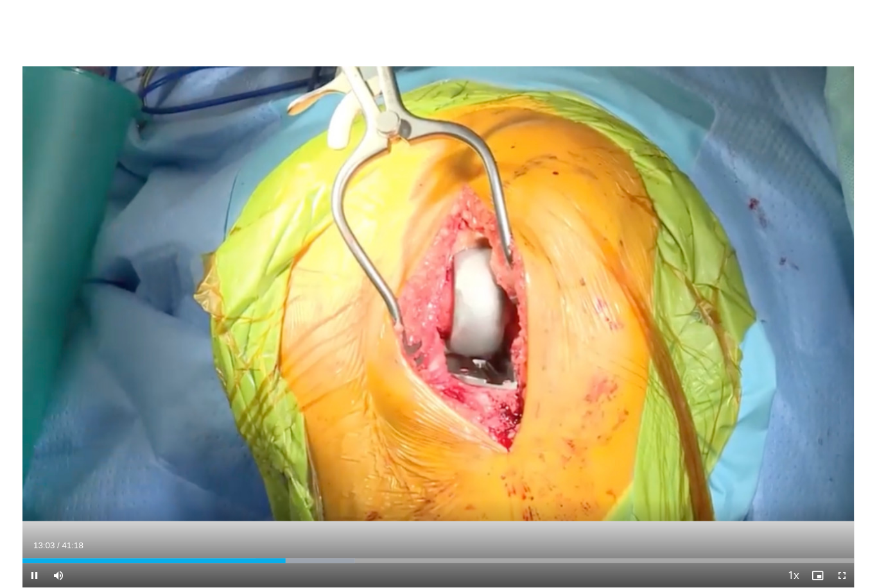
scroll to position [0, 0]
